Goal: Find specific page/section: Find specific page/section

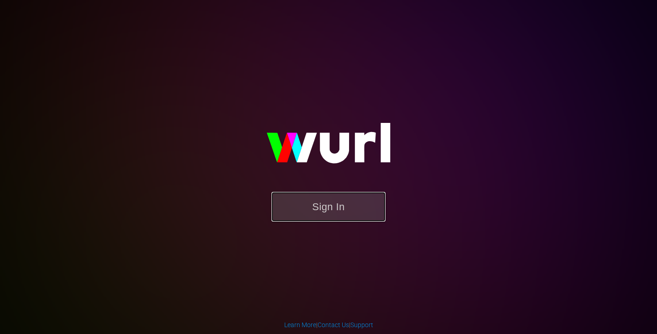
click at [340, 203] on button "Sign In" at bounding box center [329, 207] width 114 height 30
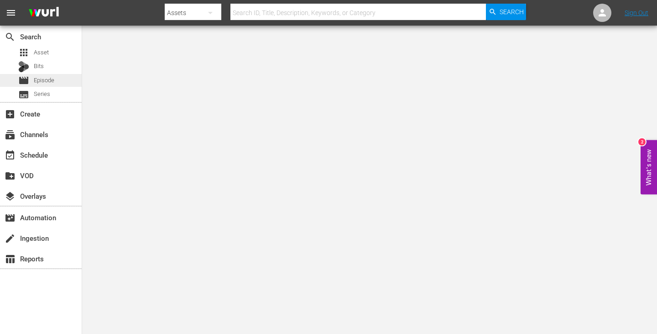
click at [48, 84] on span "Episode" at bounding box center [44, 80] width 21 height 9
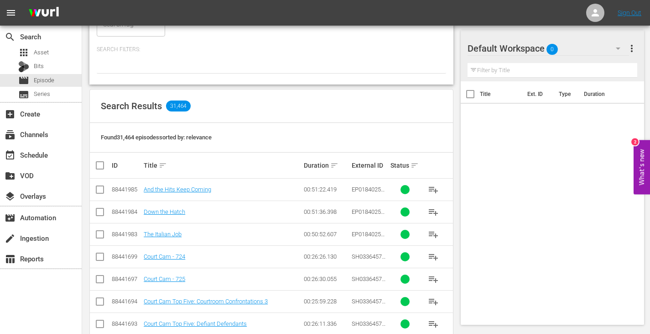
scroll to position [167, 0]
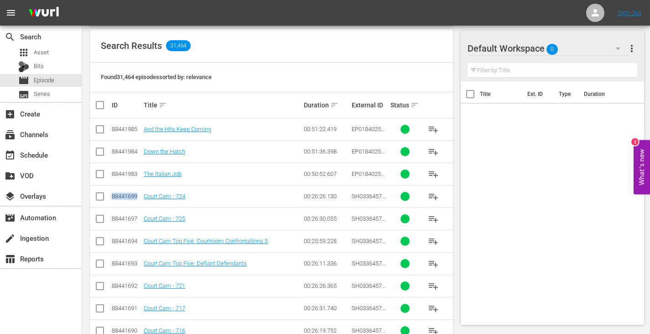
drag, startPoint x: 137, startPoint y: 195, endPoint x: 110, endPoint y: 194, distance: 26.5
click at [110, 194] on td "88441699" at bounding box center [126, 196] width 32 height 22
copy div "88441699"
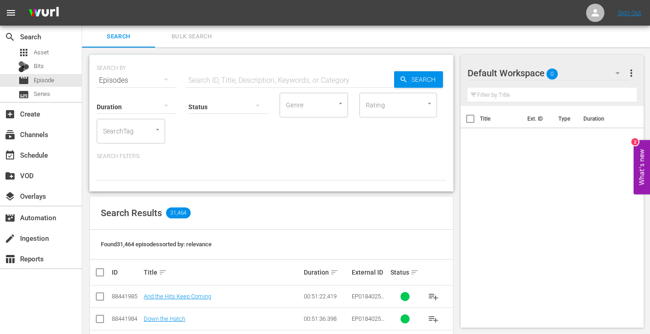
click at [226, 79] on input "text" at bounding box center [290, 80] width 208 height 22
type input "v"
paste input "88441699"
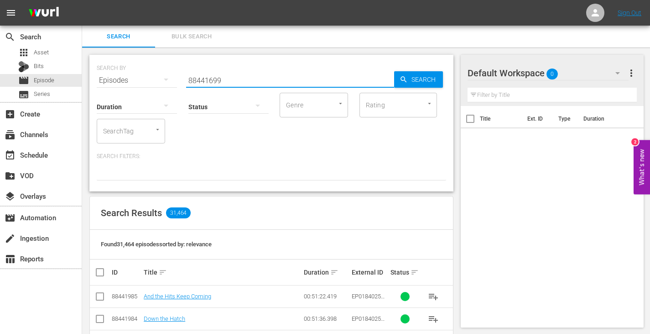
type input "88441699"
click at [164, 81] on icon "button" at bounding box center [166, 79] width 11 height 11
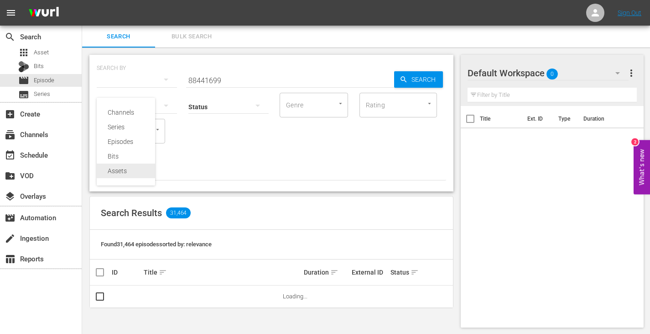
click at [130, 165] on div "Assets" at bounding box center [126, 170] width 37 height 15
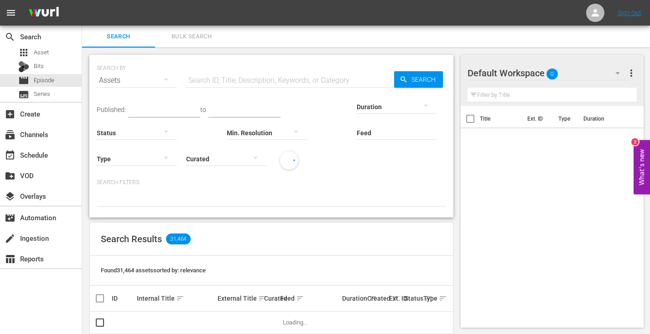
click at [371, 79] on input "text" at bounding box center [290, 80] width 208 height 22
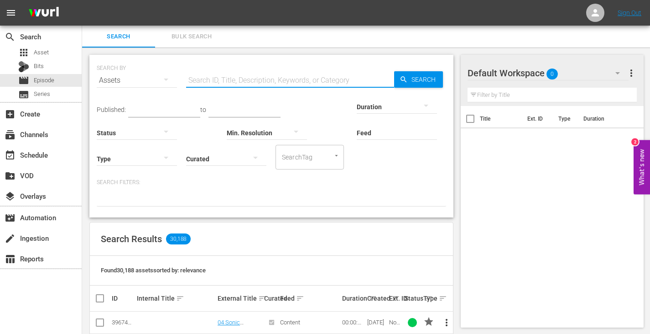
paste input "88441699"
type input "88441699"
click at [422, 84] on span "Search" at bounding box center [425, 79] width 35 height 16
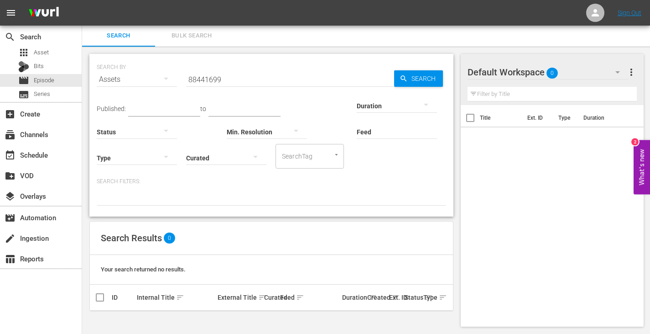
scroll to position [1, 0]
drag, startPoint x: 218, startPoint y: 78, endPoint x: 180, endPoint y: 71, distance: 38.2
click at [180, 71] on div "SEARCH BY Search By Assets Search ID, Title, Description, Keywords, or Category…" at bounding box center [272, 73] width 350 height 33
